Goal: Task Accomplishment & Management: Complete application form

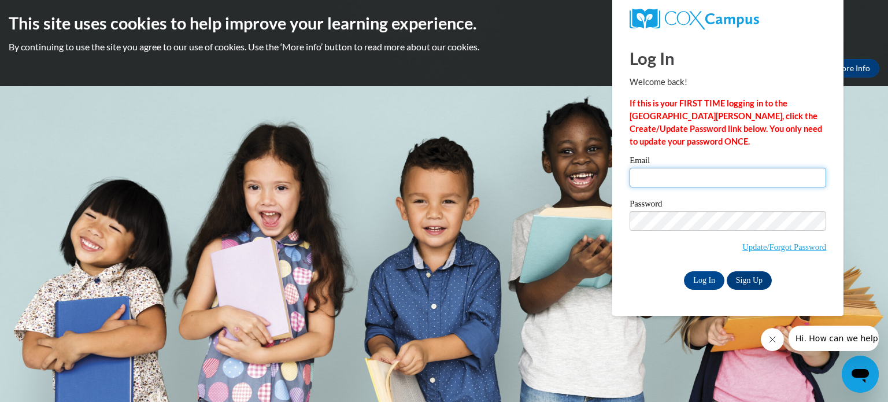
drag, startPoint x: 0, startPoint y: 0, endPoint x: 710, endPoint y: 184, distance: 733.4
click at [710, 184] on input "Email" at bounding box center [728, 178] width 197 height 20
type input "[EMAIL_ADDRESS][DOMAIN_NAME]"
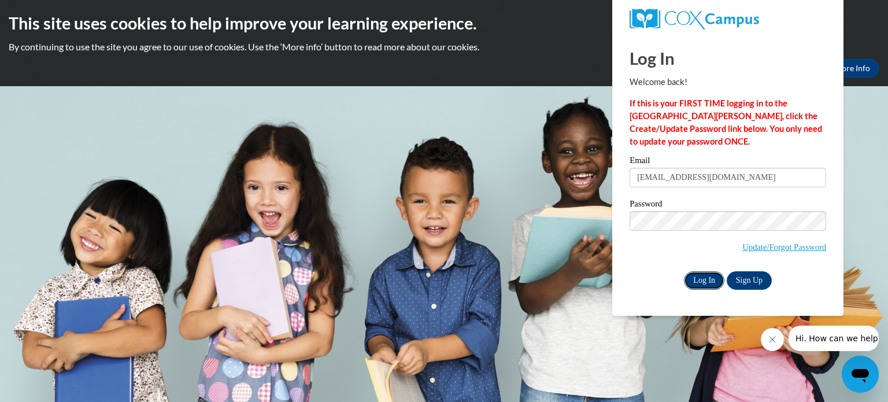
click at [701, 279] on input "Log In" at bounding box center [704, 280] width 40 height 18
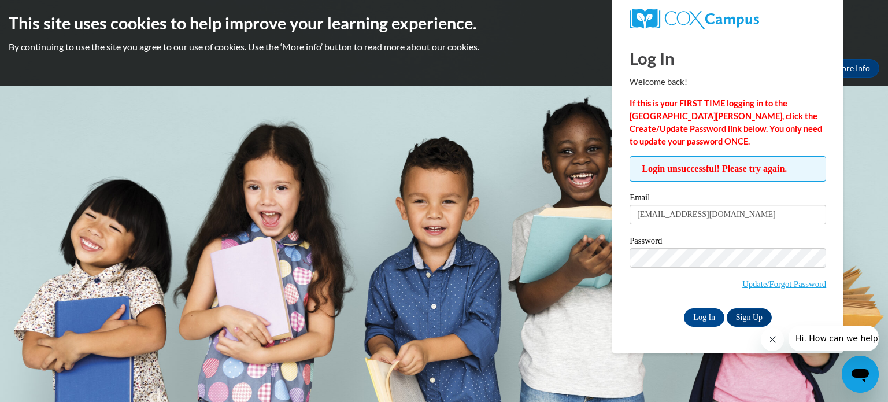
click at [503, 264] on body "This site uses cookies to help improve your learning experience. By continuing …" at bounding box center [444, 201] width 888 height 402
click at [710, 314] on input "Log In" at bounding box center [704, 317] width 40 height 18
click at [774, 332] on button "Close message from company" at bounding box center [771, 339] width 23 height 23
click at [871, 27] on h2 "This site uses cookies to help improve your learning experience." at bounding box center [444, 23] width 871 height 23
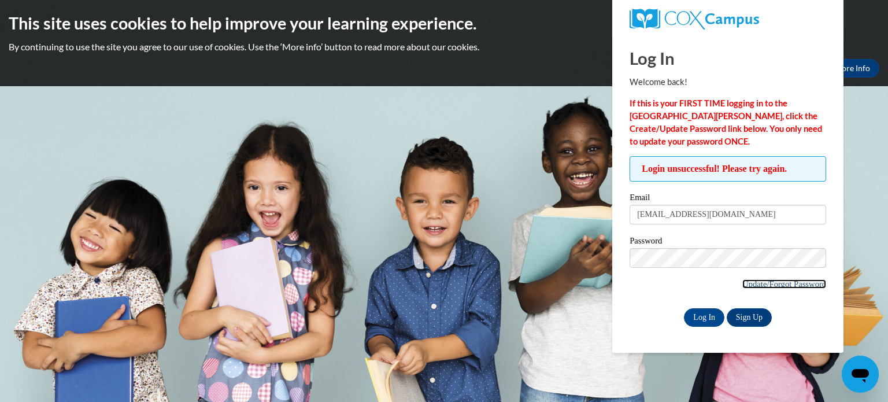
click at [777, 288] on link "Update/Forgot Password" at bounding box center [784, 283] width 84 height 9
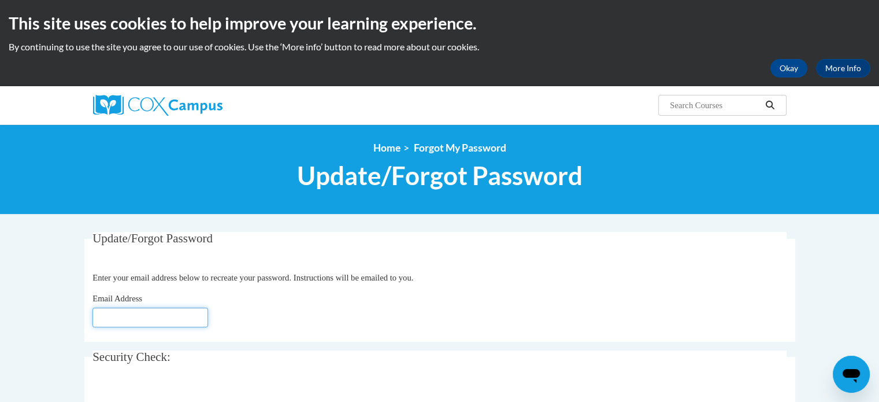
click at [120, 311] on input "Email Address" at bounding box center [150, 318] width 116 height 20
type input "meiseri@pewaukeeschools.org"
click button "Refresh captcha" at bounding box center [0, 0] width 0 height 0
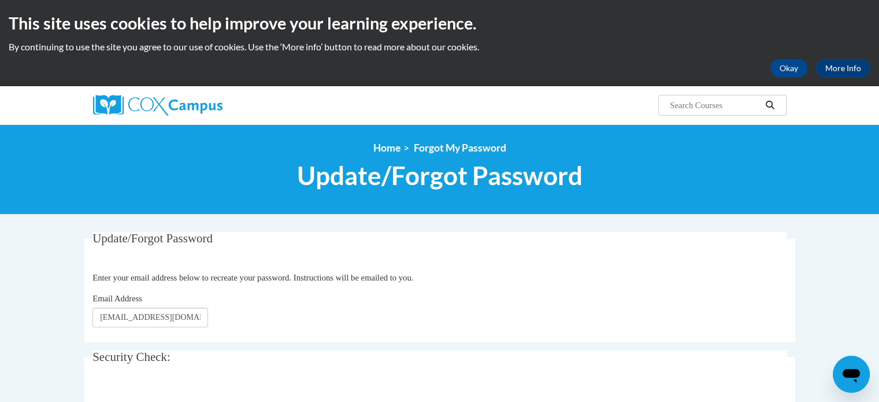
click at [265, 324] on div "Email Address meiseri@pewaukeeschools.org" at bounding box center [439, 309] width 694 height 35
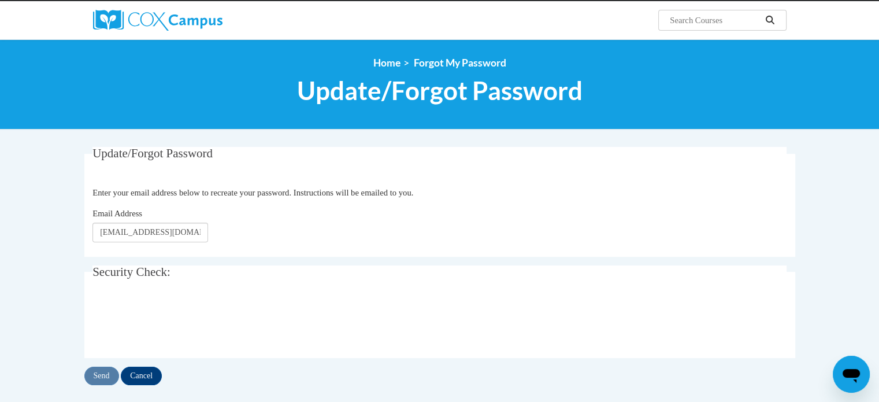
scroll to position [88, 0]
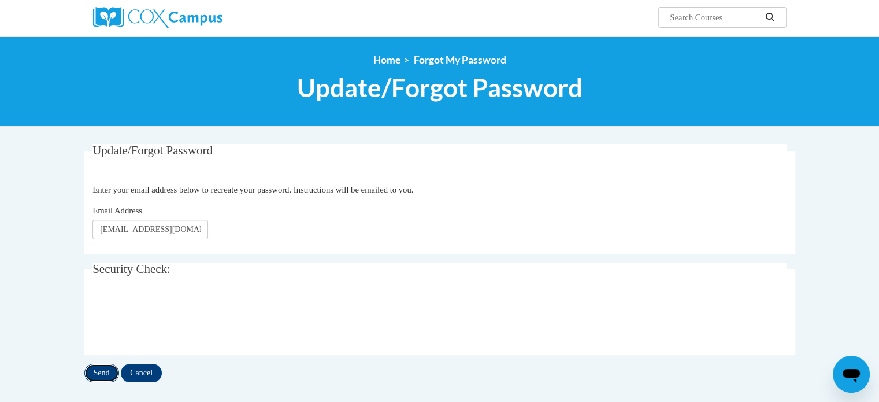
click at [101, 373] on input "Send" at bounding box center [101, 373] width 35 height 18
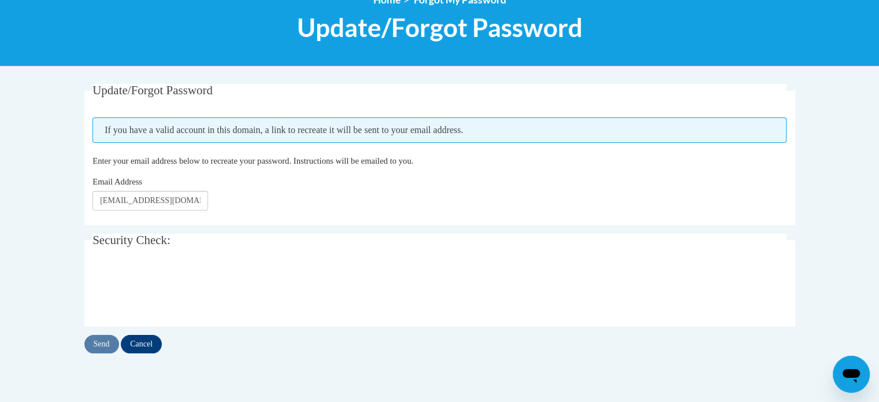
scroll to position [153, 0]
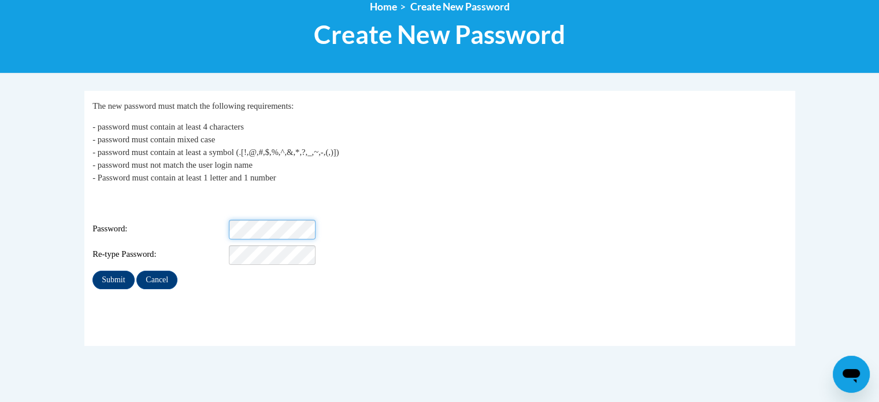
scroll to position [145, 0]
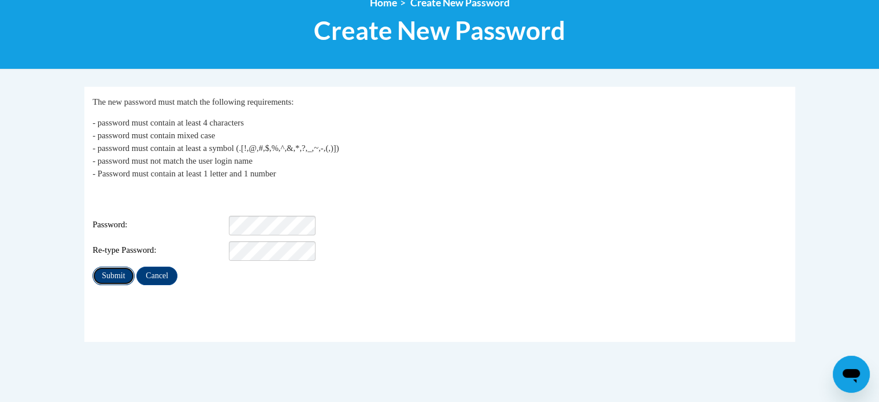
click at [116, 266] on input "Submit" at bounding box center [113, 275] width 42 height 18
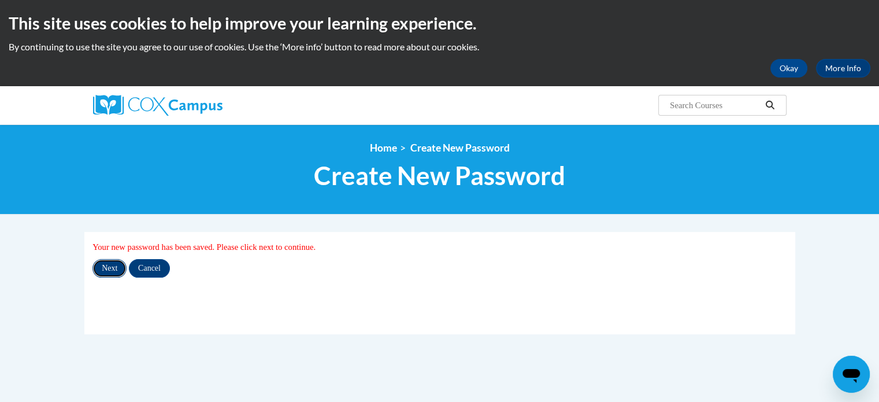
drag, startPoint x: 0, startPoint y: 0, endPoint x: 116, endPoint y: 261, distance: 285.7
click at [116, 261] on input "Next" at bounding box center [109, 268] width 34 height 18
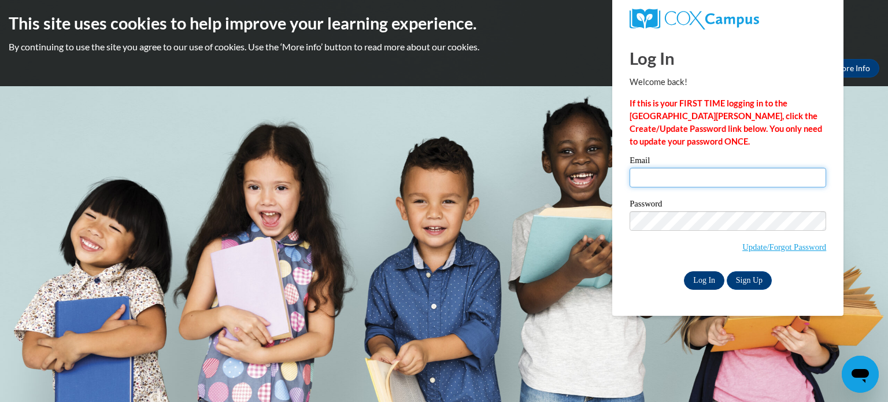
type input "[EMAIL_ADDRESS][DOMAIN_NAME]"
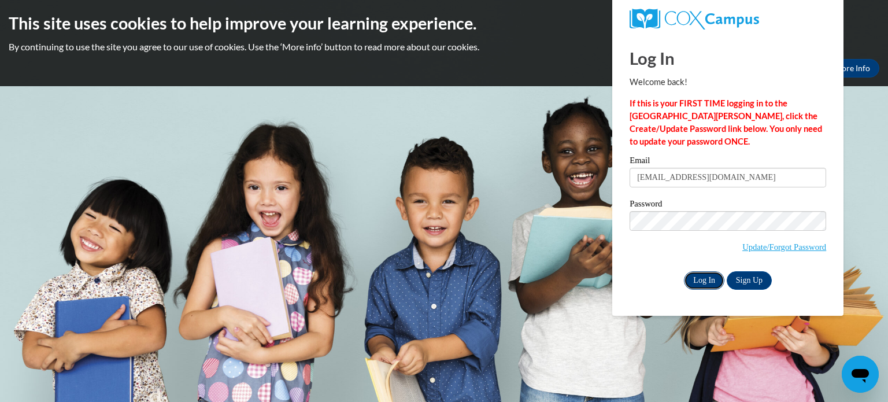
click at [705, 280] on input "Log In" at bounding box center [704, 280] width 40 height 18
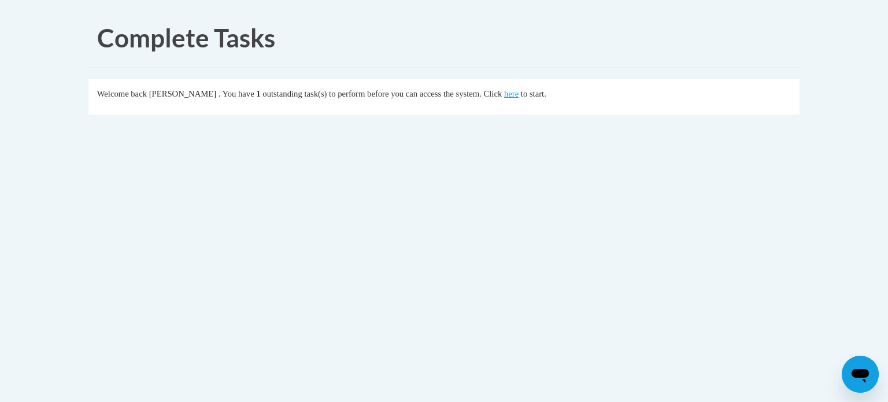
click at [641, 143] on div "Complete Tasks Welcome back [PERSON_NAME] . You have 1 outstanding task(s) to p…" at bounding box center [444, 101] width 728 height 184
click at [519, 95] on link "here" at bounding box center [511, 93] width 14 height 9
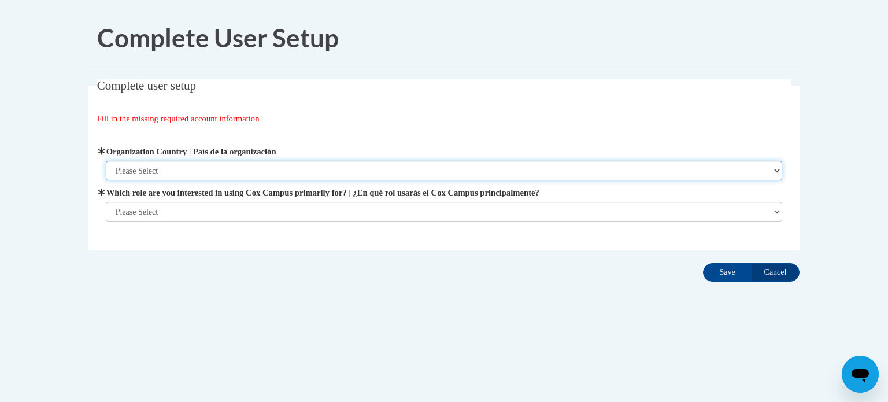
click at [423, 172] on select "Please Select United States | Estados Unidos Outside of the United States | Fue…" at bounding box center [444, 171] width 677 height 20
select select "ad49bcad-a171-4b2e-b99c-48b446064914"
click at [106, 161] on select "Please Select United States | Estados Unidos Outside of the United States | Fue…" at bounding box center [444, 171] width 677 height 20
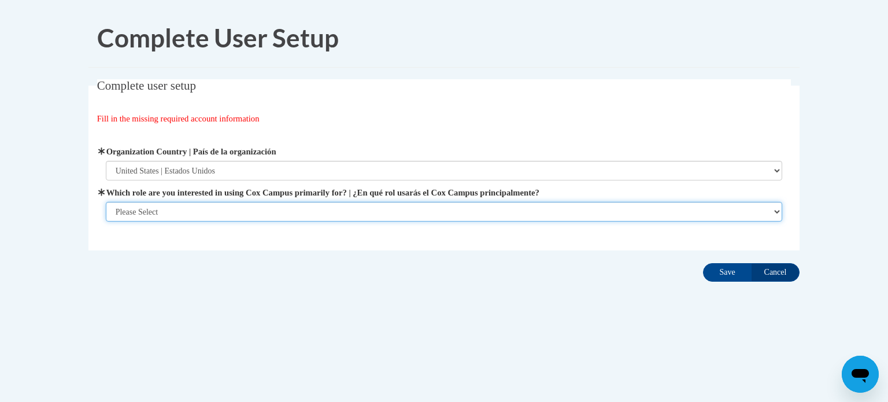
click at [387, 205] on select "Please Select College/University | Colegio/Universidad Community/Nonprofit Part…" at bounding box center [444, 212] width 677 height 20
select select "fbf2d438-af2f-41f8-98f1-81c410e29de3"
click at [106, 221] on select "Please Select College/University | Colegio/Universidad Community/Nonprofit Part…" at bounding box center [444, 212] width 677 height 20
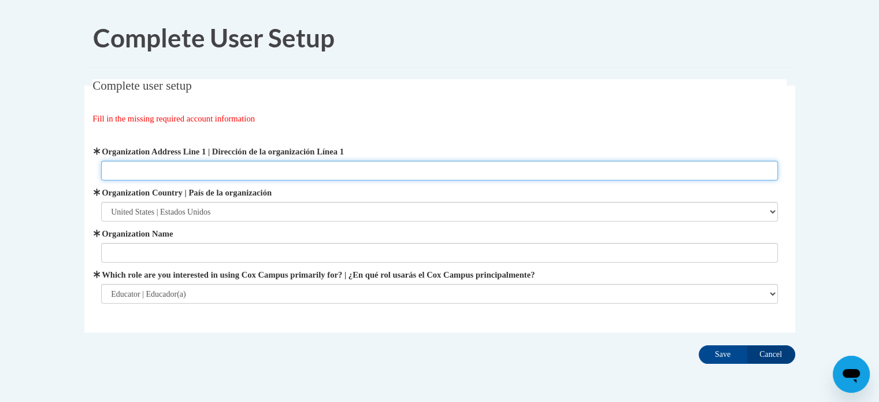
click at [358, 162] on input "Organization Address Line 1 | Dirección de la organización Línea 1" at bounding box center [439, 171] width 677 height 20
type input "436 Lake St."
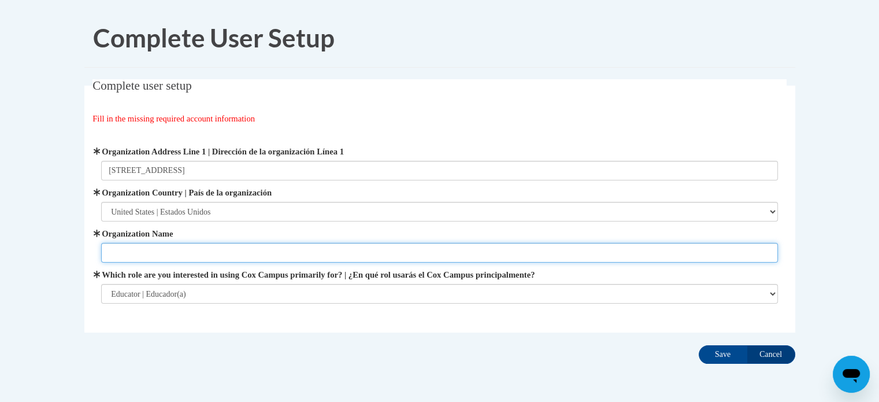
click at [297, 246] on input "Organization Name" at bounding box center [439, 253] width 677 height 20
type input "Pewaukee School District"
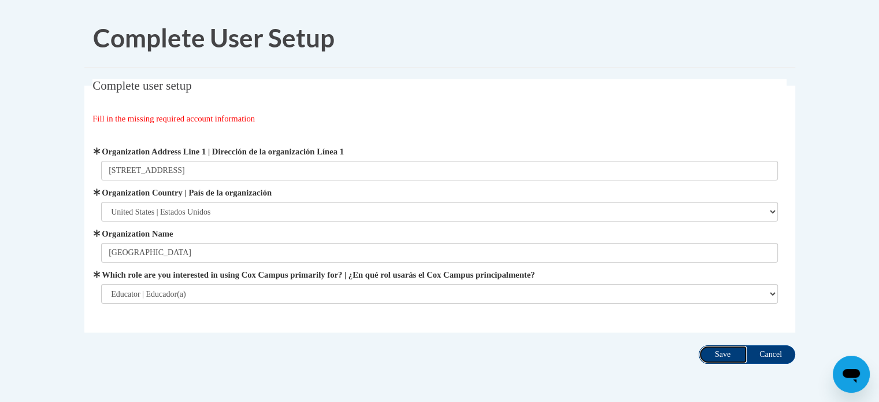
click at [719, 350] on input "Save" at bounding box center [723, 354] width 49 height 18
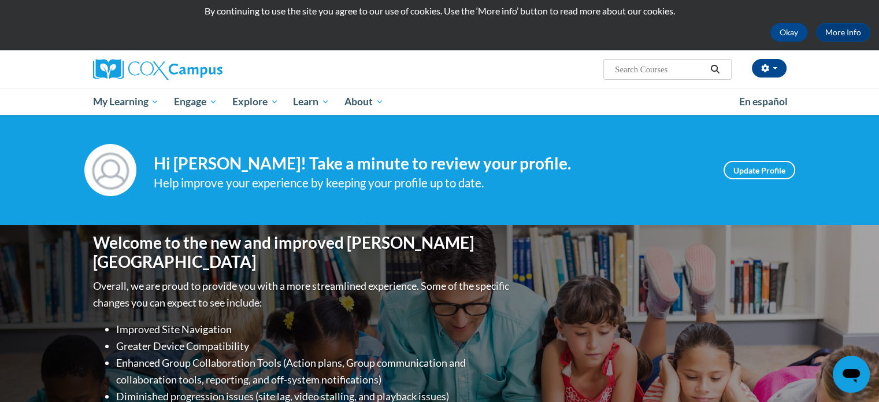
scroll to position [36, 0]
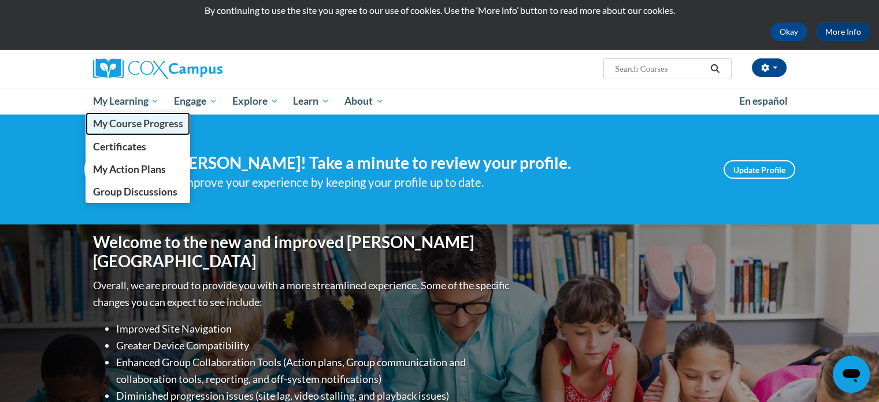
click at [109, 129] on span "My Course Progress" at bounding box center [137, 123] width 90 height 12
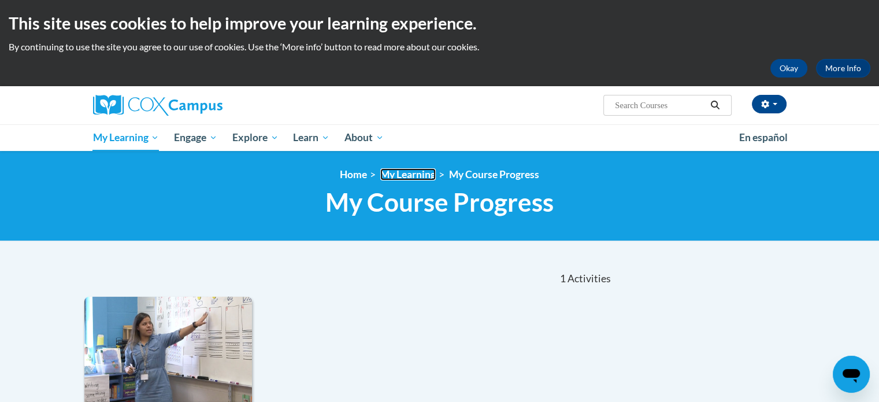
click at [409, 173] on link "My Learning" at bounding box center [407, 174] width 55 height 12
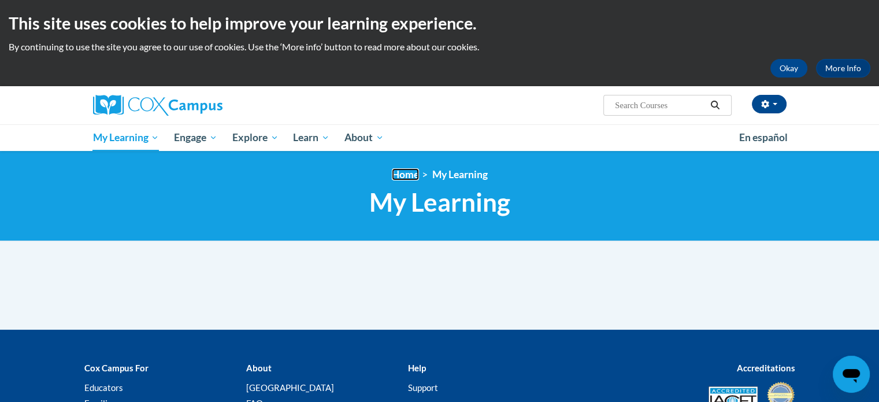
click at [404, 172] on link "Home" at bounding box center [405, 174] width 27 height 12
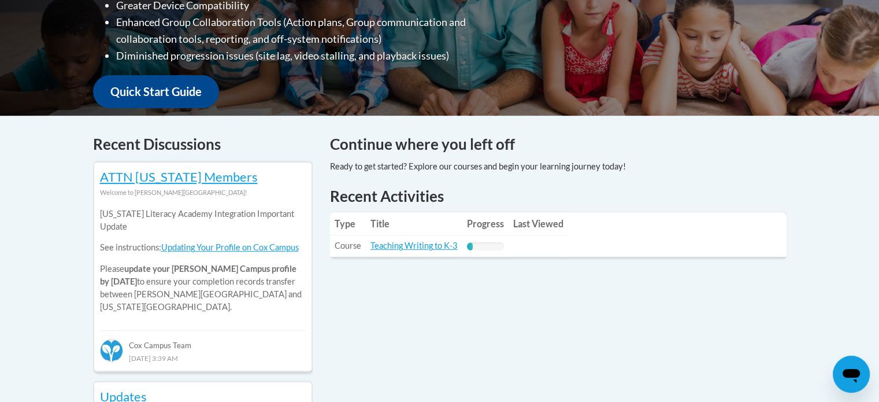
scroll to position [410, 0]
